Goal: Task Accomplishment & Management: Manage account settings

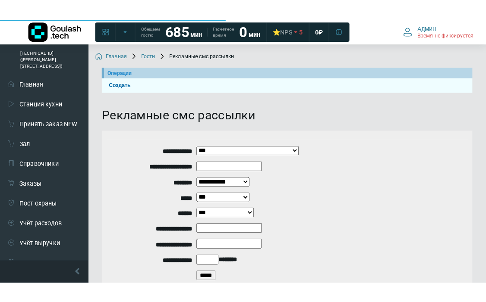
scroll to position [111, 0]
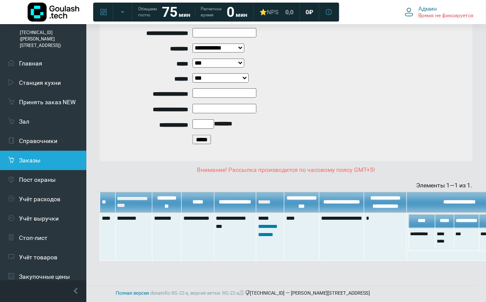
click at [38, 151] on link "Заказы" at bounding box center [43, 160] width 86 height 19
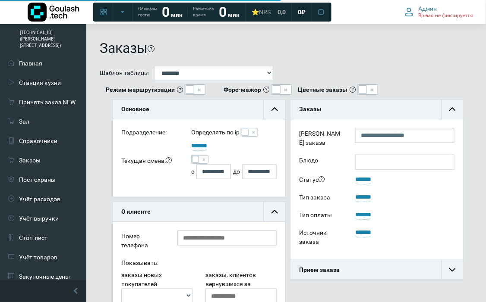
scroll to position [20, 173]
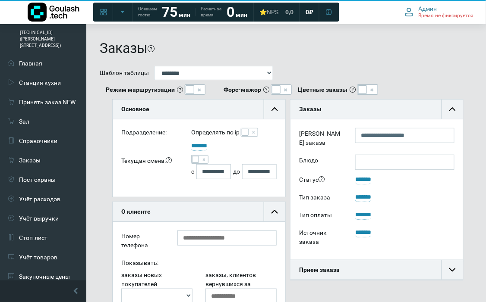
drag, startPoint x: 196, startPoint y: 160, endPoint x: 217, endPoint y: 160, distance: 21.1
click at [196, 160] on span at bounding box center [195, 159] width 7 height 7
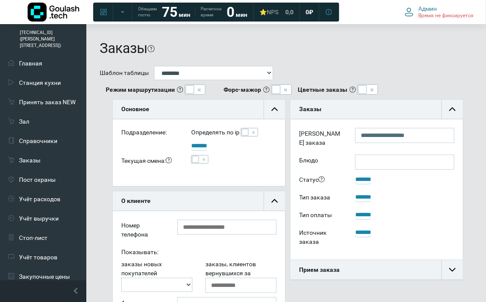
scroll to position [239, 0]
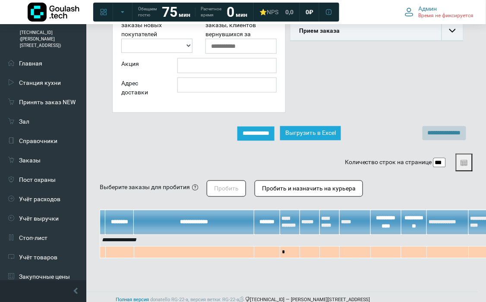
click at [263, 135] on input "**********" at bounding box center [255, 134] width 37 height 14
